Goal: Information Seeking & Learning: Find specific fact

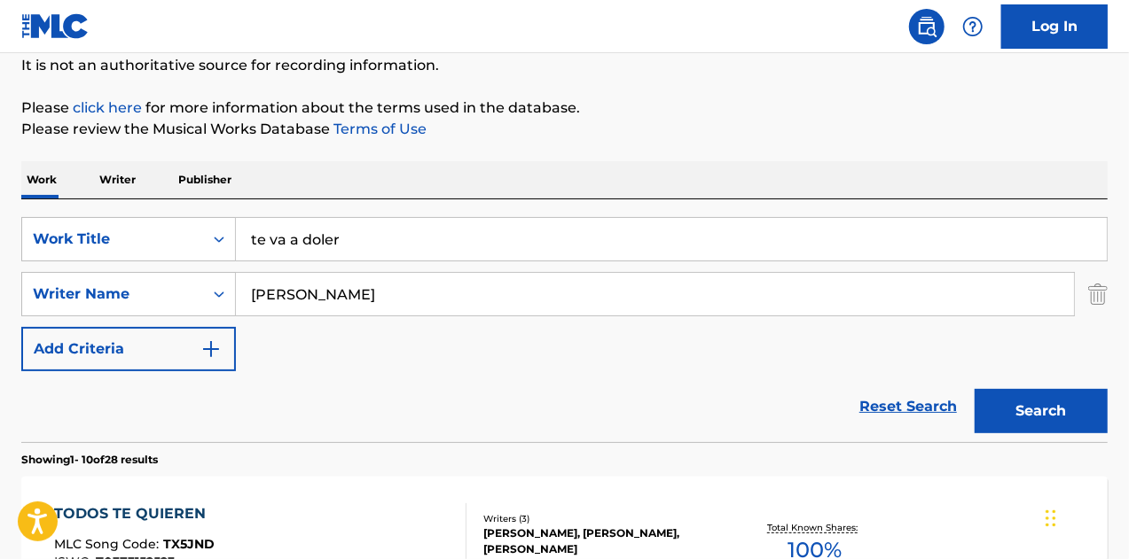
click at [637, 361] on div "SearchWithCriteriafc345f79-a36c-4c6c-862a-4c22077f6d62 Work Title te va a doler…" at bounding box center [564, 294] width 1086 height 154
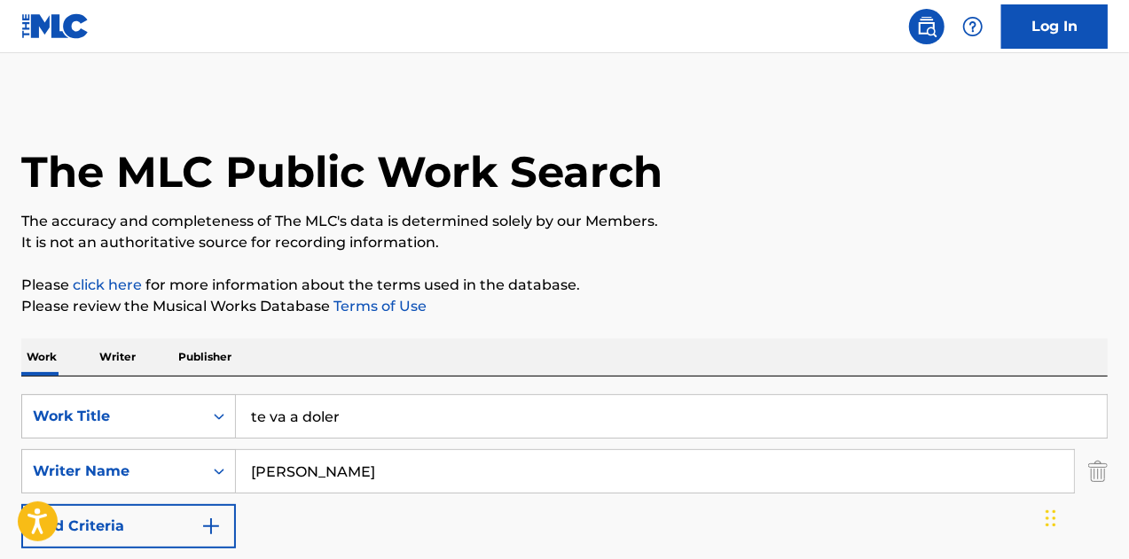
click at [1101, 465] on img "Search Form" at bounding box center [1098, 471] width 20 height 44
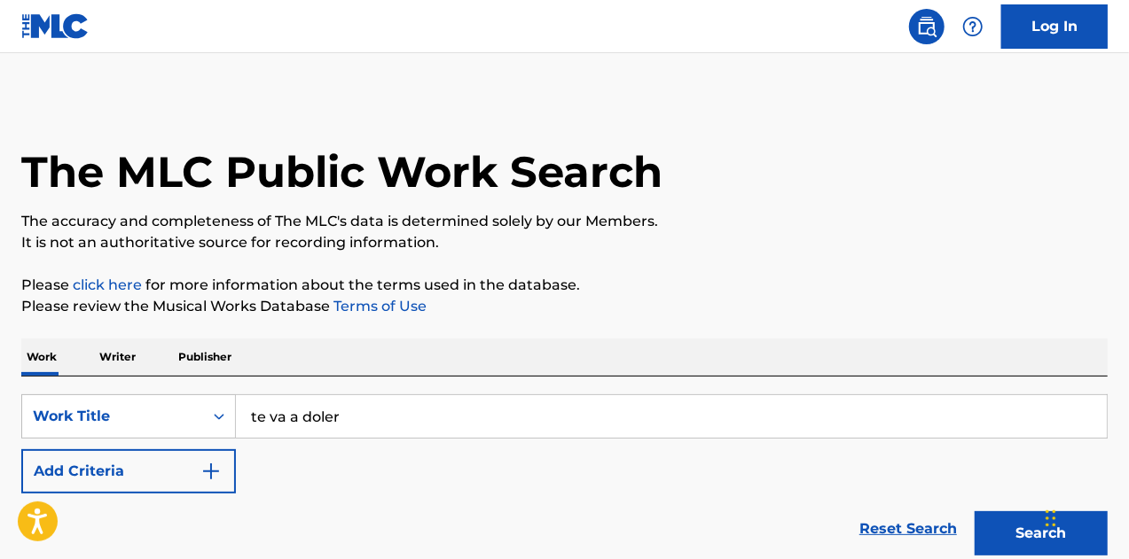
click at [537, 416] on input "te va a doler" at bounding box center [671, 416] width 871 height 43
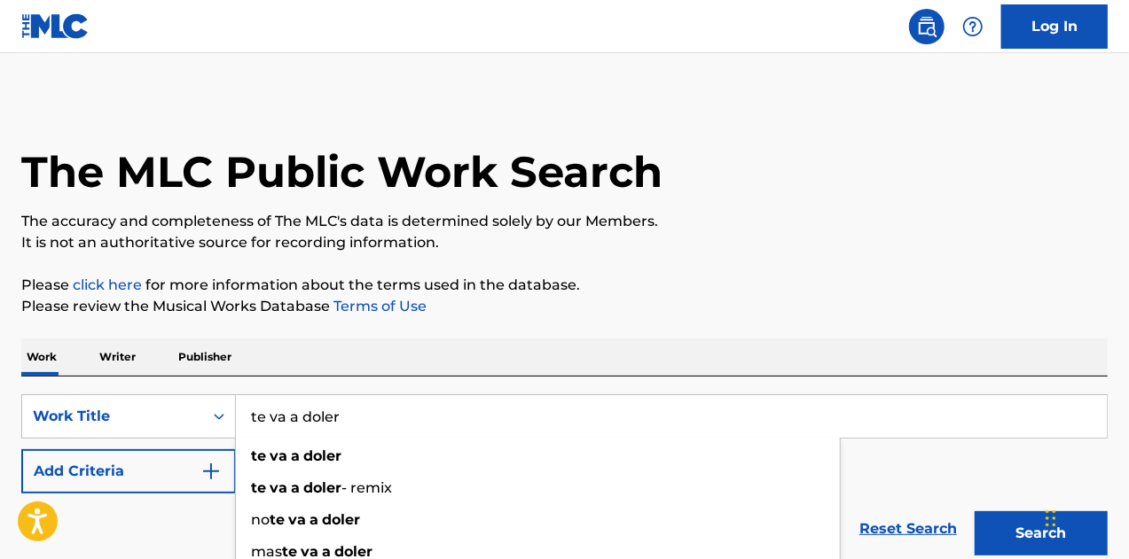
click at [539, 413] on input "te va a doler" at bounding box center [671, 416] width 871 height 43
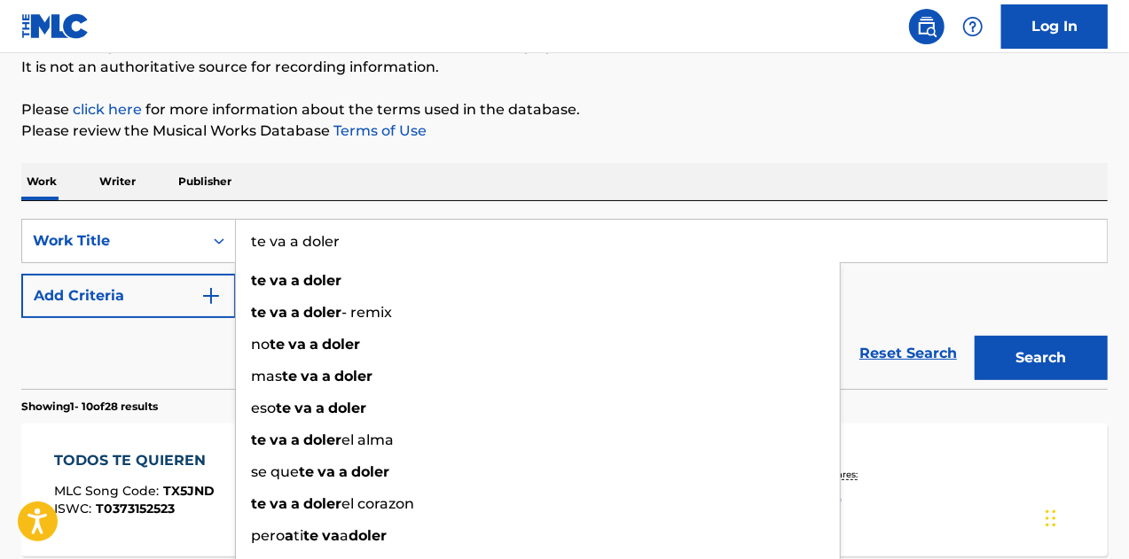
scroll to position [177, 0]
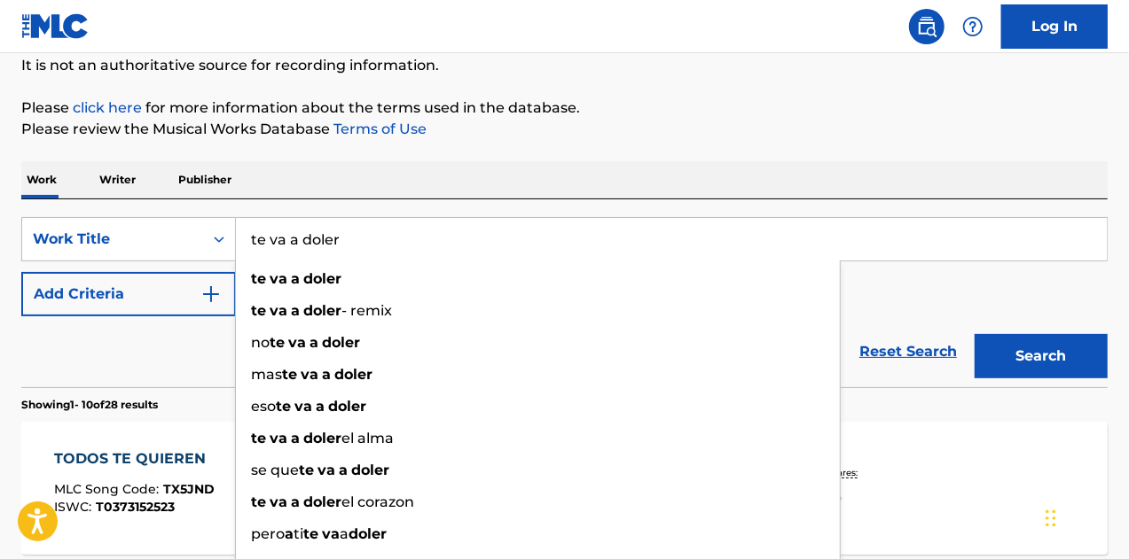
click at [466, 230] on input "te va a doler" at bounding box center [671, 239] width 871 height 43
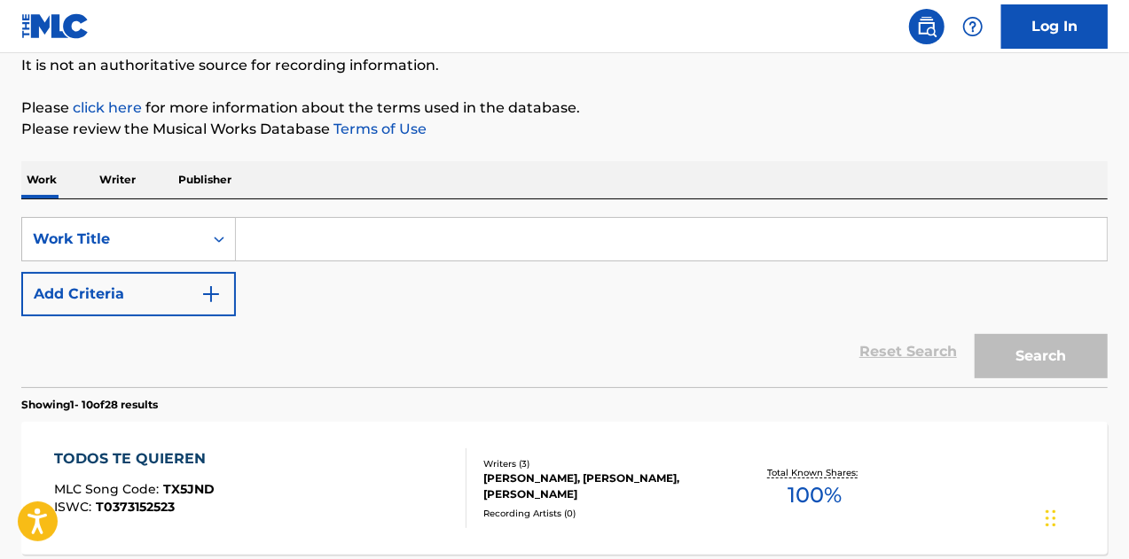
click at [592, 313] on div "SearchWithCriteriafc345f79-a36c-4c6c-862a-4c22077f6d62 Work Title Add Criteria" at bounding box center [564, 266] width 1086 height 99
click at [540, 260] on input "Search Form" at bounding box center [671, 239] width 871 height 43
paste input "Sintonía Americana"
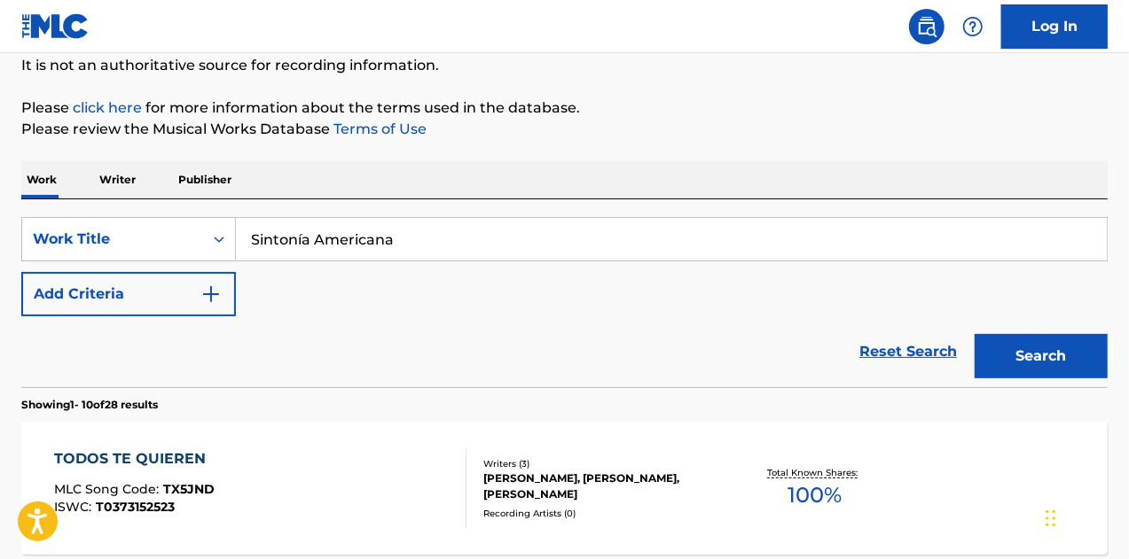
type input "Sintonía Americana"
click at [1025, 351] on button "Search" at bounding box center [1040, 356] width 133 height 44
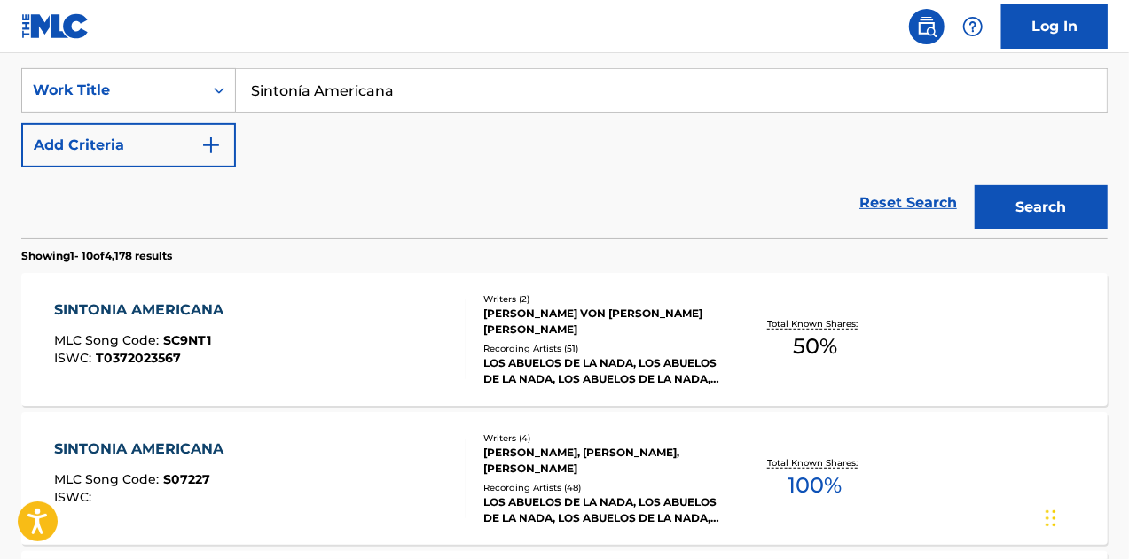
scroll to position [355, 0]
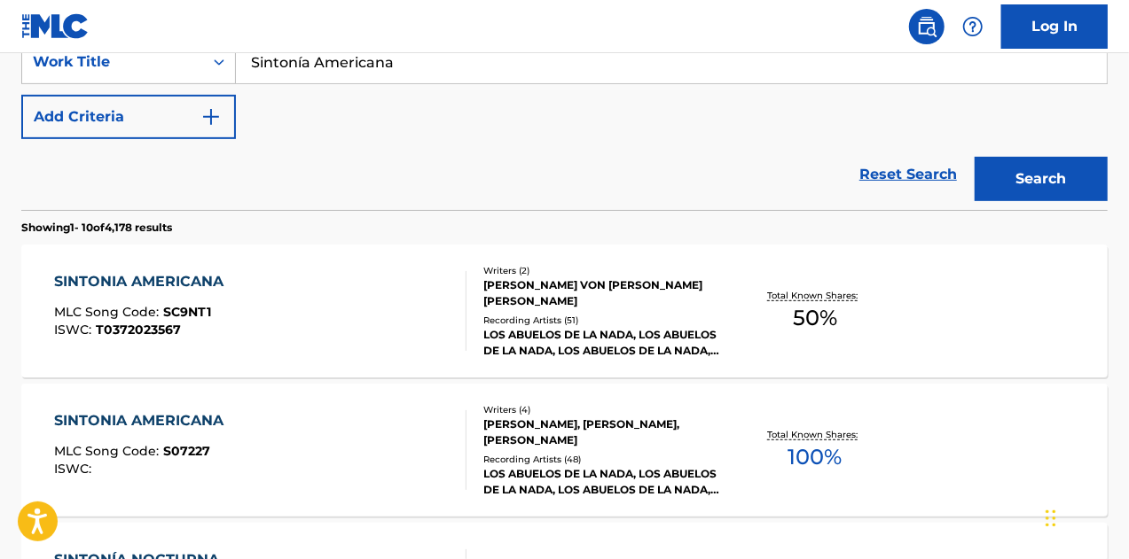
click at [480, 155] on div "Reset Search Search" at bounding box center [564, 174] width 1086 height 71
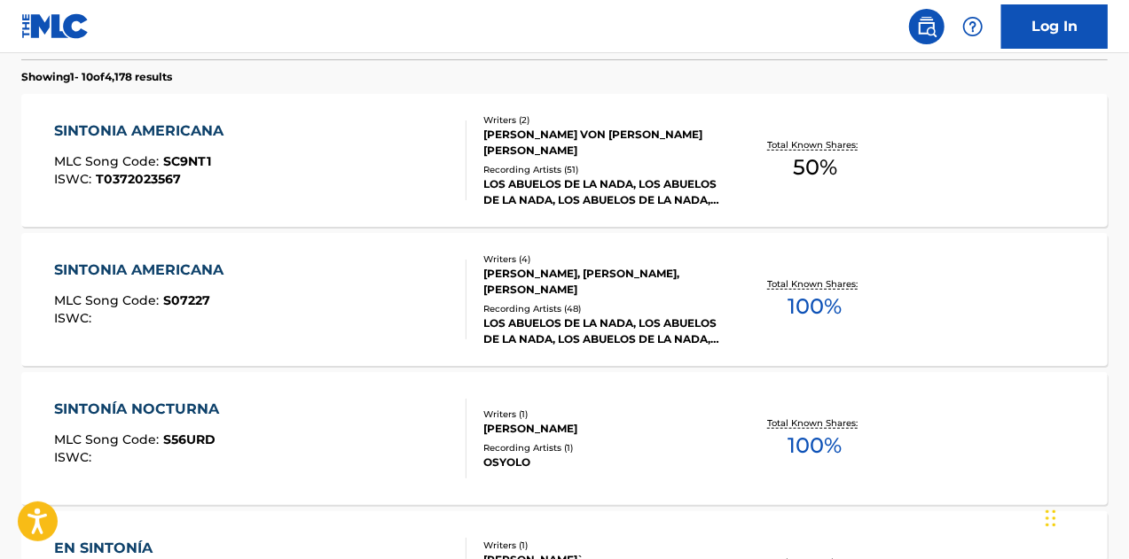
scroll to position [518, 0]
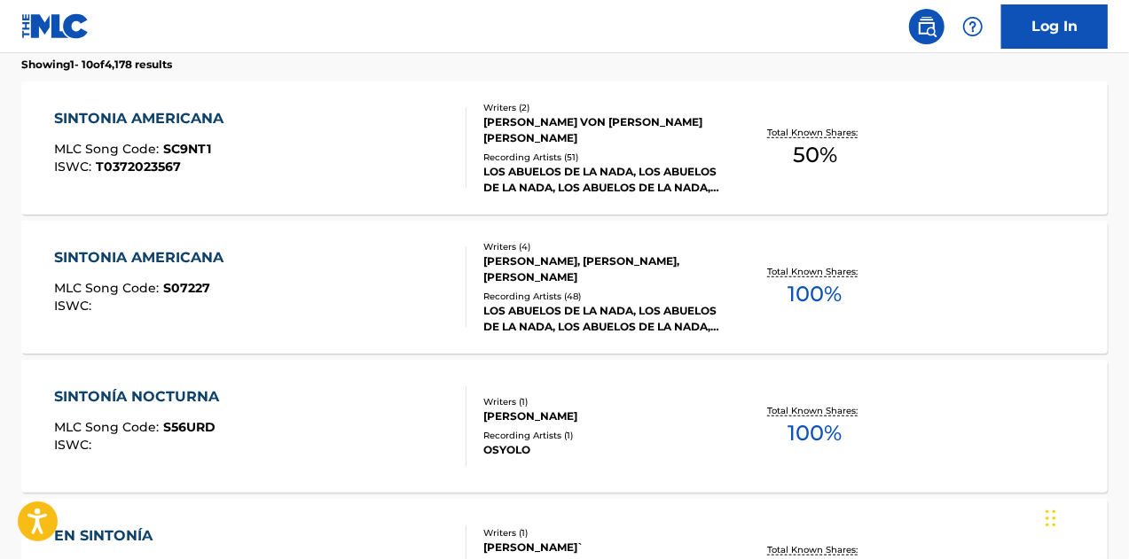
drag, startPoint x: 1127, startPoint y: 205, endPoint x: 1127, endPoint y: 188, distance: 16.8
click at [1127, 188] on div "The MLC Public Work Search The accuracy and completeness of The MLC's data is d…" at bounding box center [564, 569] width 1129 height 1979
click at [519, 128] on div "[PERSON_NAME] VON [PERSON_NAME] [PERSON_NAME]" at bounding box center [603, 130] width 241 height 32
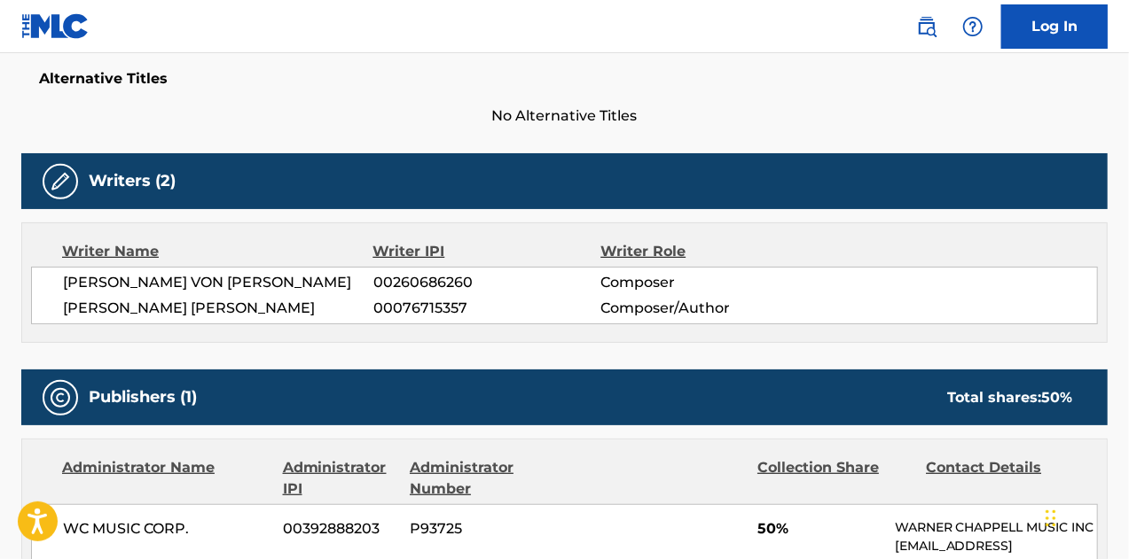
scroll to position [443, 0]
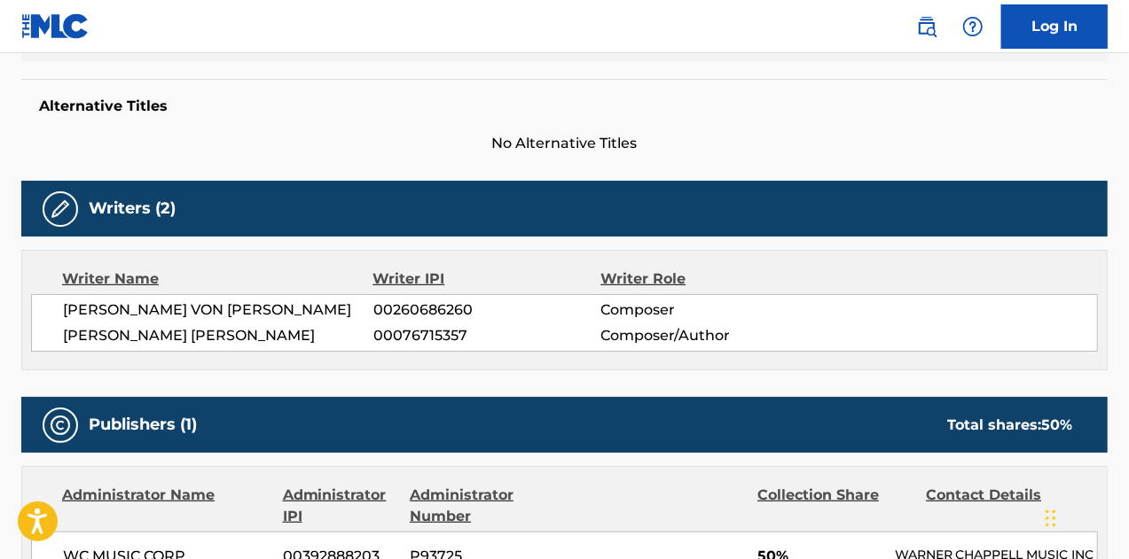
click at [474, 84] on div "Alternative Titles No Alternative Titles" at bounding box center [564, 116] width 1086 height 75
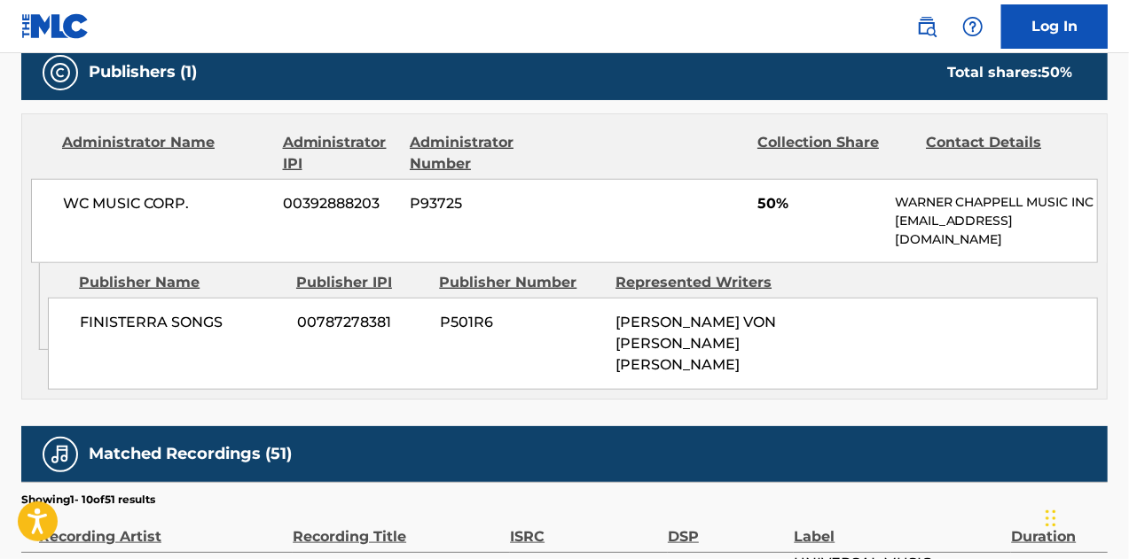
scroll to position [824, 0]
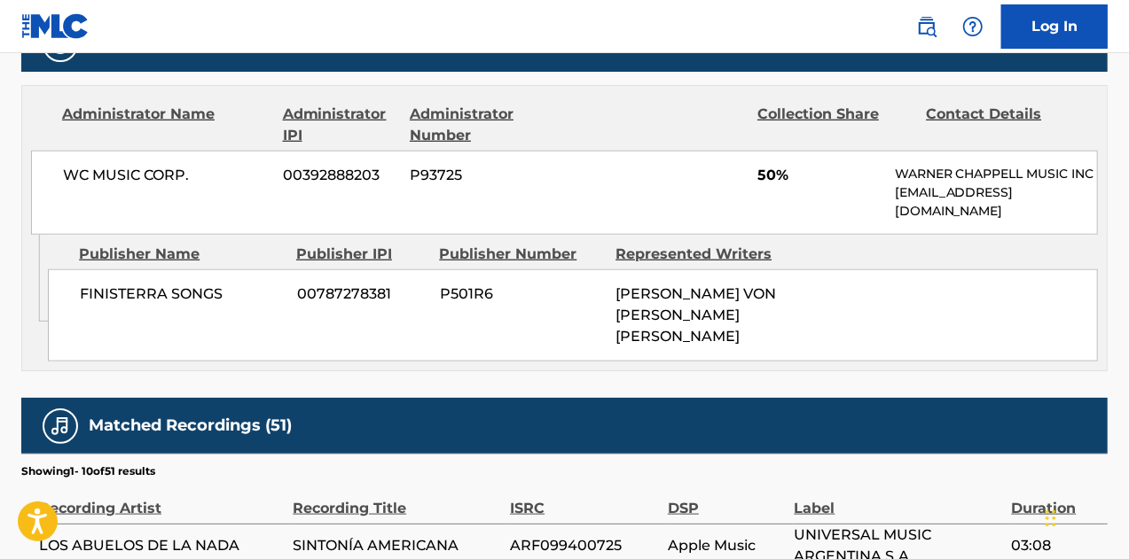
click at [753, 322] on div "[PERSON_NAME] VON [PERSON_NAME] [PERSON_NAME]" at bounding box center [696, 316] width 162 height 64
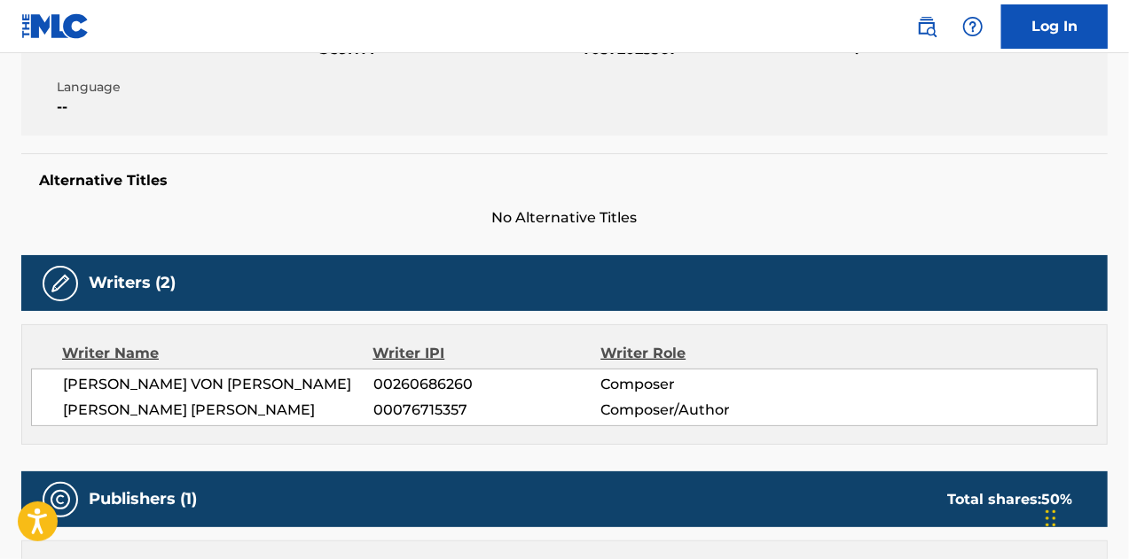
scroll to position [0, 0]
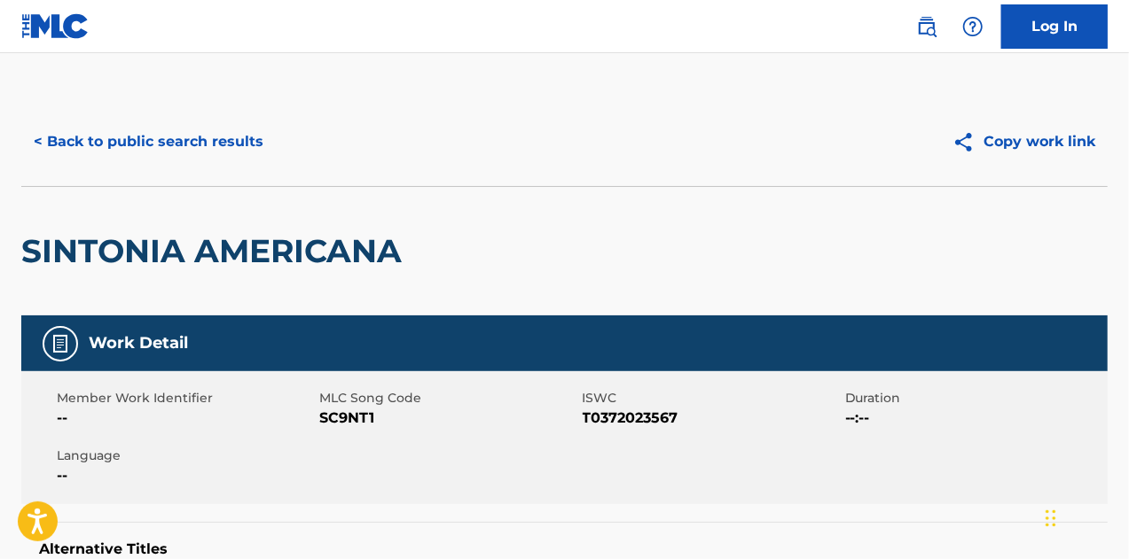
click at [188, 139] on button "< Back to public search results" at bounding box center [148, 142] width 254 height 44
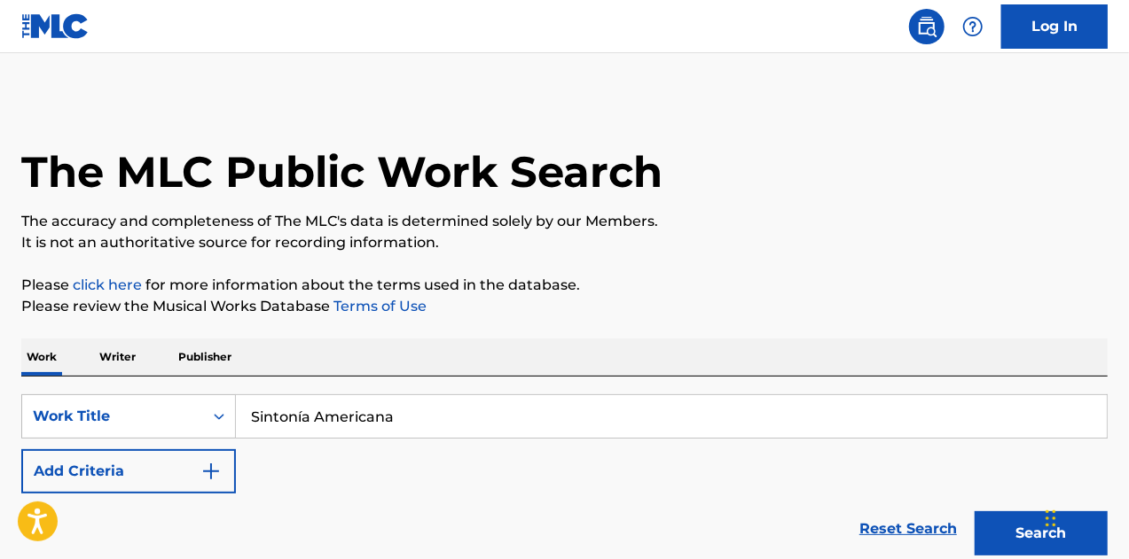
click at [360, 405] on input "Sintonía Americana" at bounding box center [671, 416] width 871 height 43
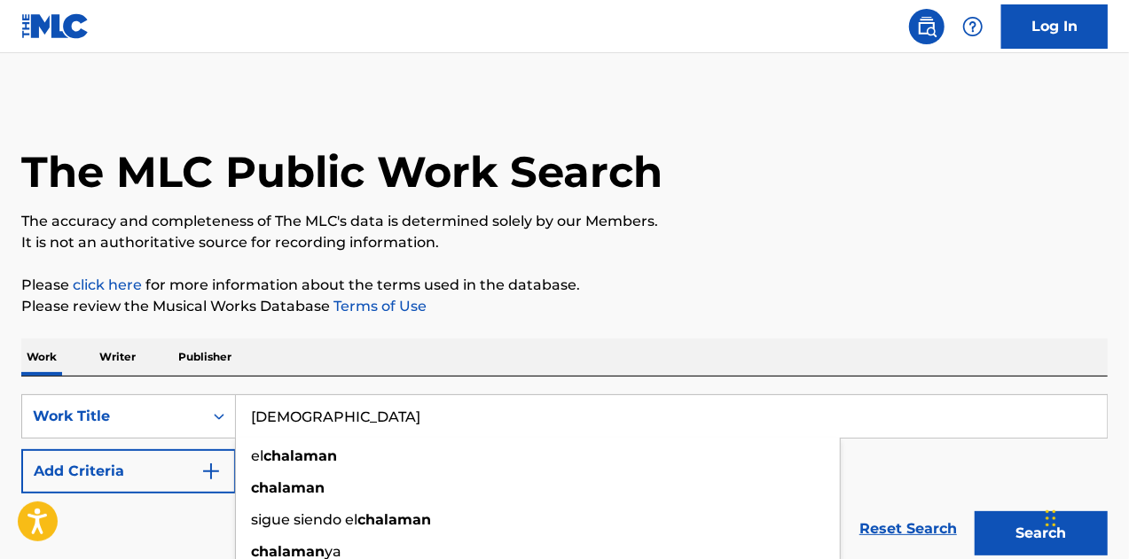
type input "[DEMOGRAPHIC_DATA]"
click at [546, 363] on div "Work Writer Publisher" at bounding box center [564, 357] width 1086 height 37
click at [111, 467] on button "Add Criteria" at bounding box center [128, 471] width 215 height 44
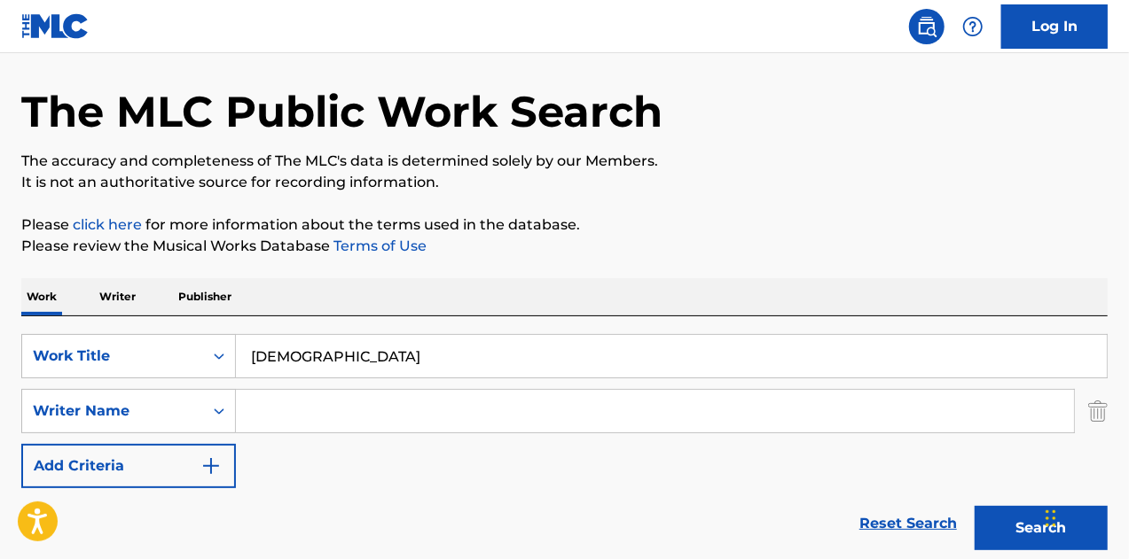
scroll to position [89, 0]
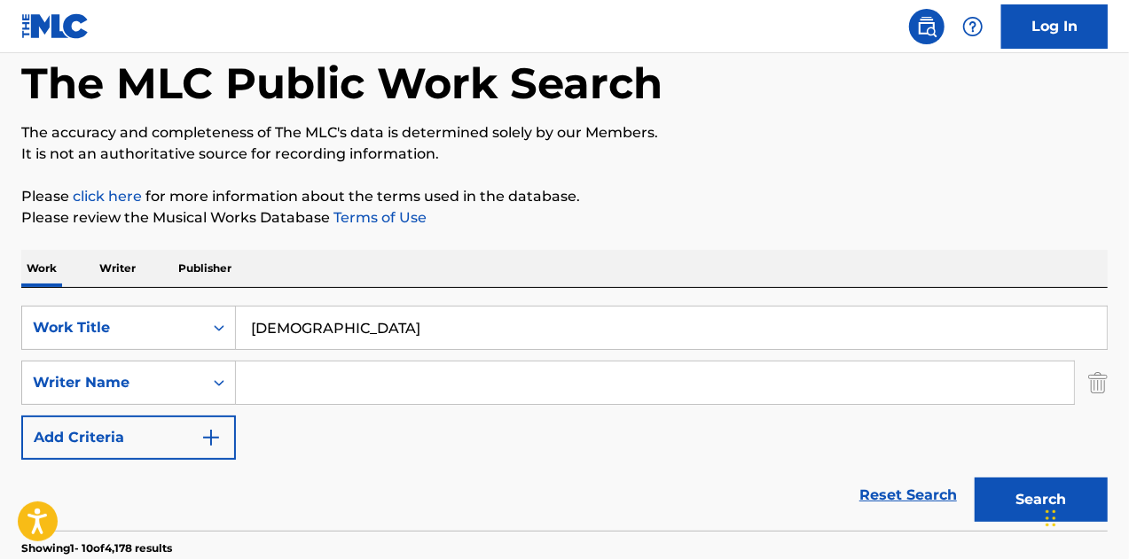
click at [351, 371] on input "Search Form" at bounding box center [655, 383] width 838 height 43
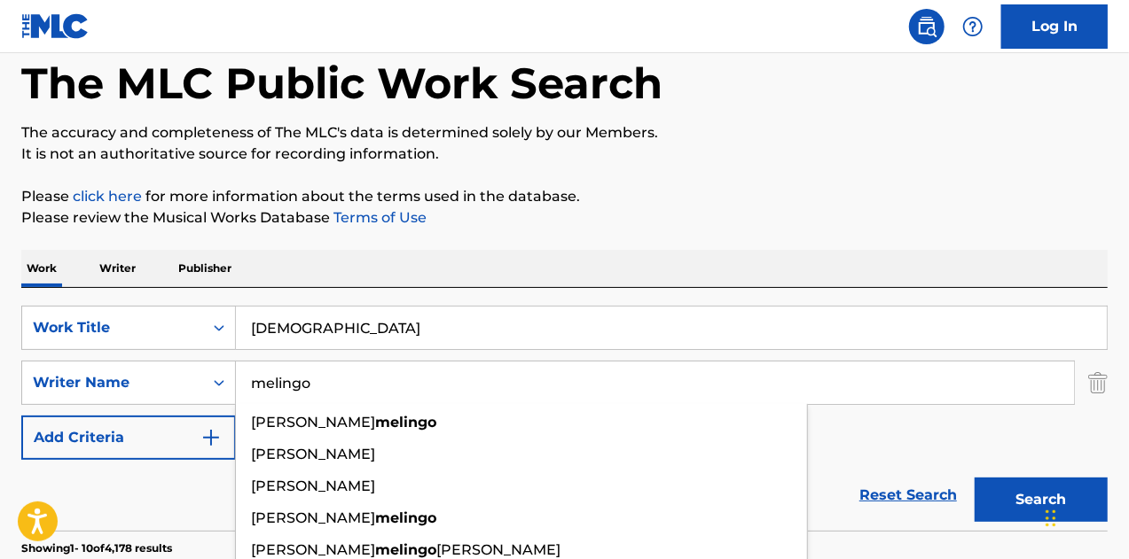
type input "melingo"
click at [974, 478] on button "Search" at bounding box center [1040, 500] width 133 height 44
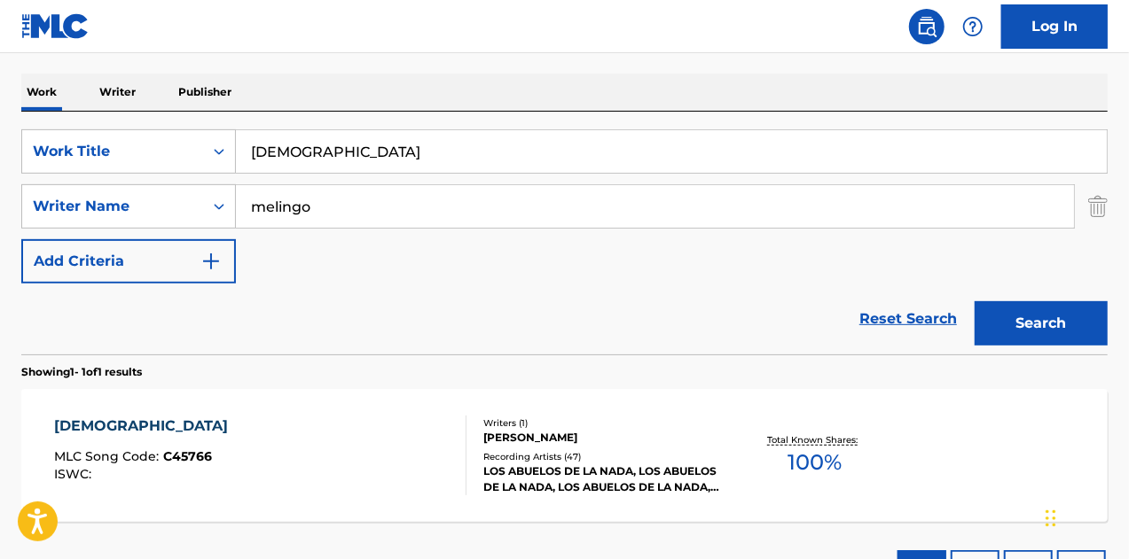
scroll to position [404, 0]
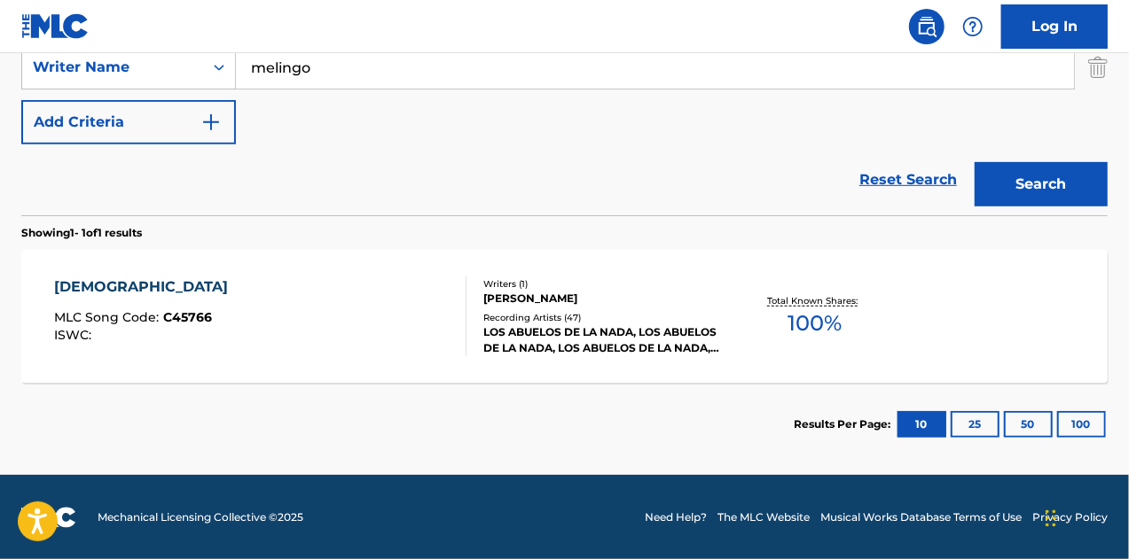
click at [660, 313] on div "Recording Artists ( 47 )" at bounding box center [603, 317] width 241 height 13
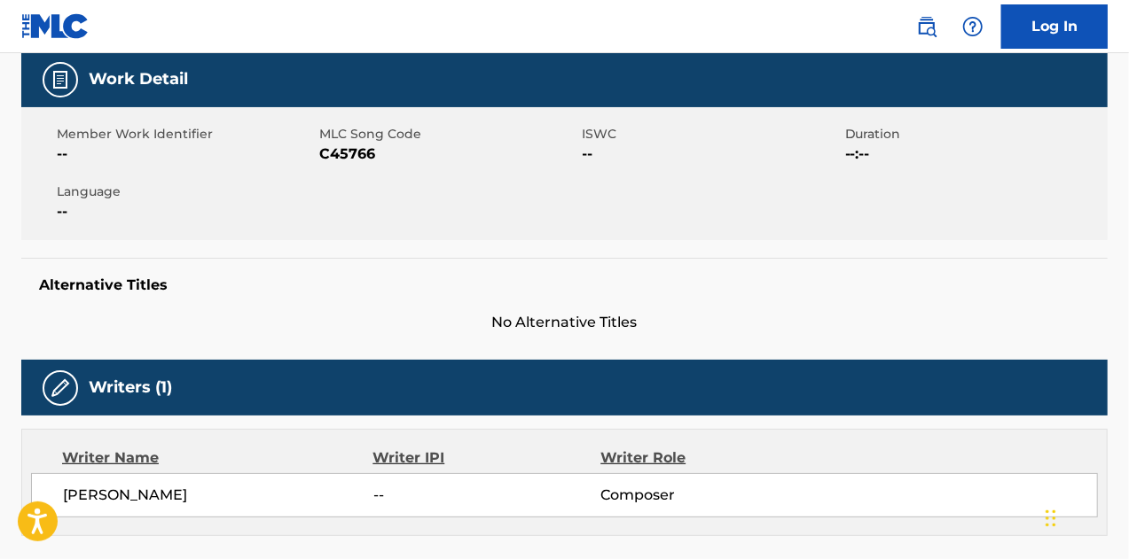
scroll to position [532, 0]
